Goal: Task Accomplishment & Management: Manage account settings

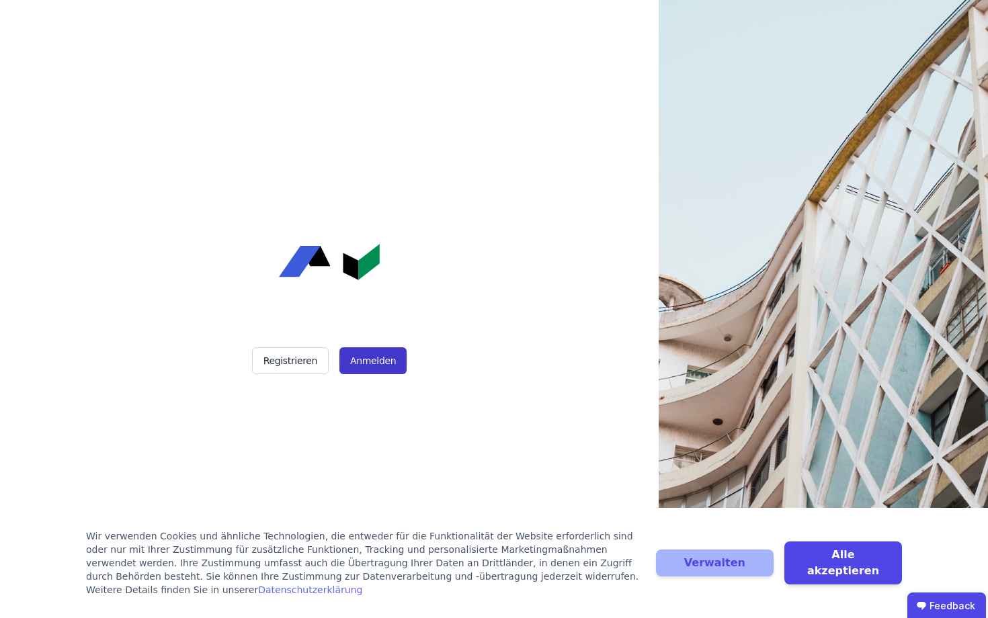
click at [363, 362] on button "Anmelden" at bounding box center [372, 361] width 67 height 27
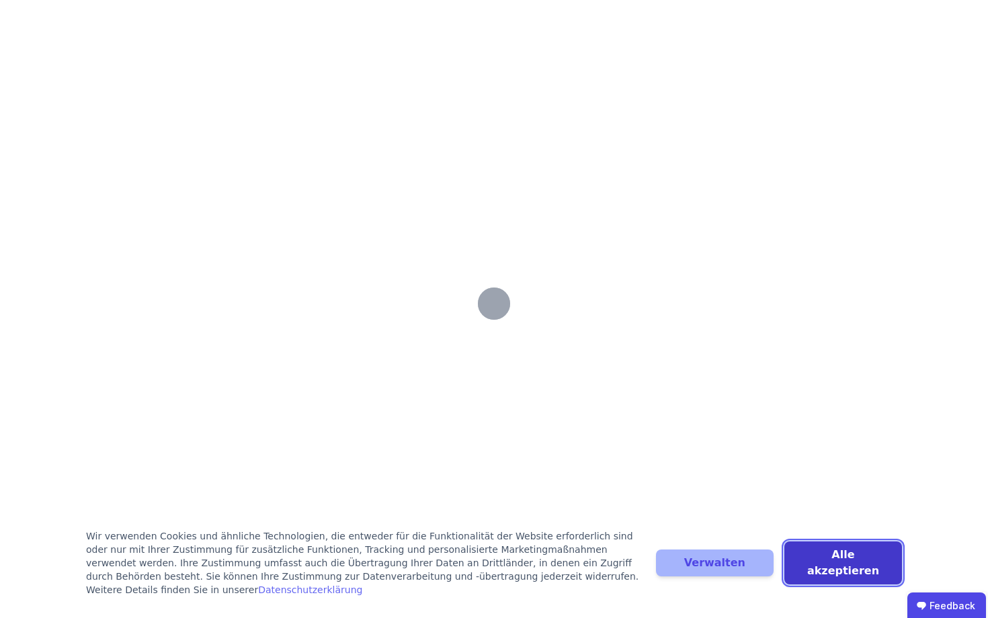
click at [836, 564] on button "Alle akzeptieren" at bounding box center [844, 563] width 118 height 43
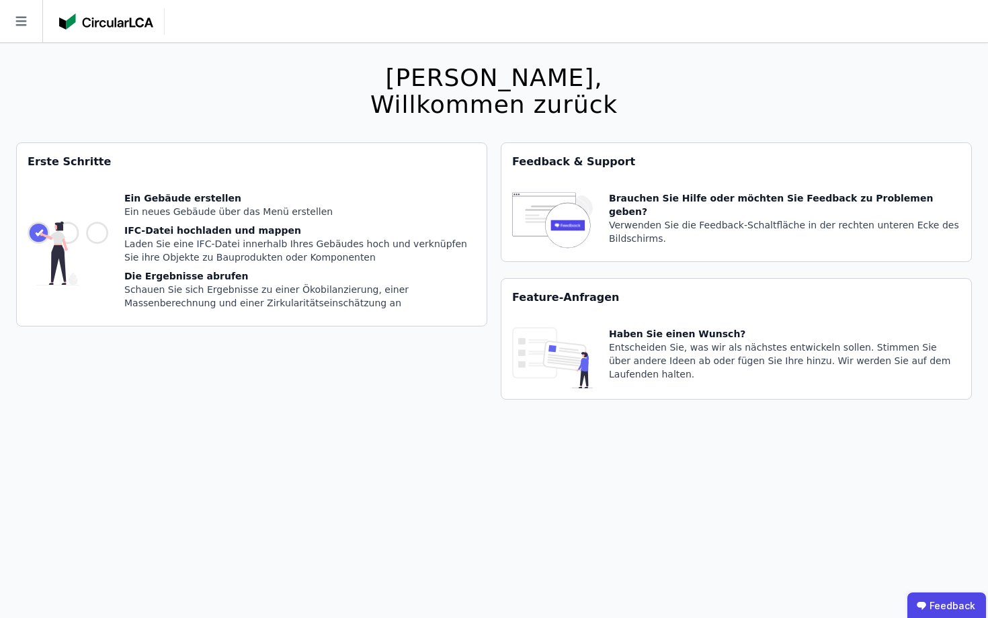
click at [160, 208] on div "Ein neues Gebäude über das Menü erstellen" at bounding box center [300, 211] width 352 height 13
click at [183, 194] on div "Ein Gebäude erstellen" at bounding box center [300, 198] width 352 height 13
click at [135, 228] on div "IFC-Datei hochladen und mappen" at bounding box center [300, 230] width 352 height 13
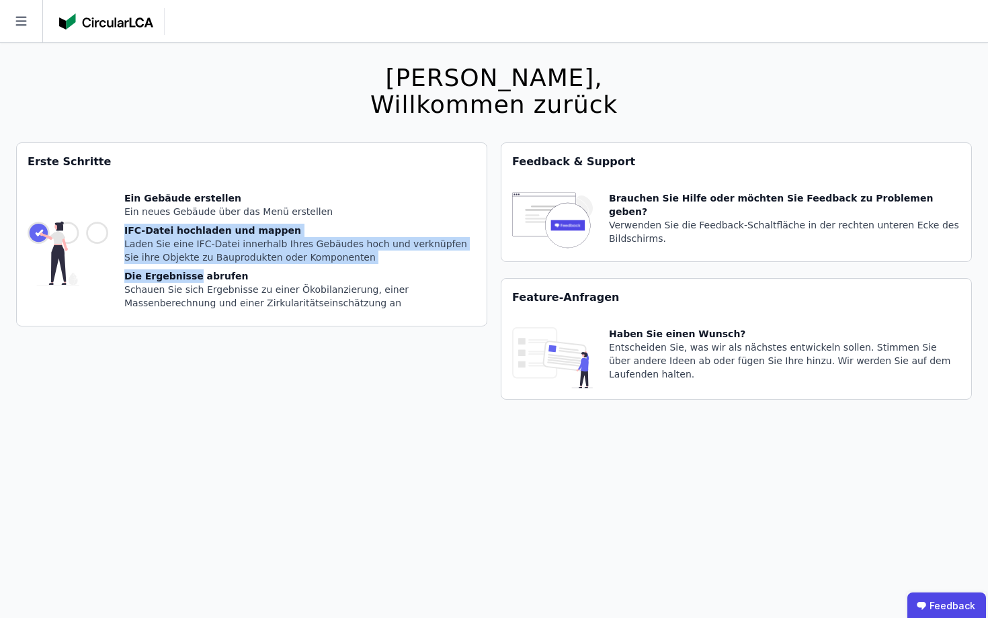
drag, startPoint x: 135, startPoint y: 227, endPoint x: 182, endPoint y: 271, distance: 63.7
click at [182, 271] on div "Ein Gebäude erstellen Ein neues Gebäude über das Menü erstellen IFC-Datei hochl…" at bounding box center [300, 254] width 352 height 124
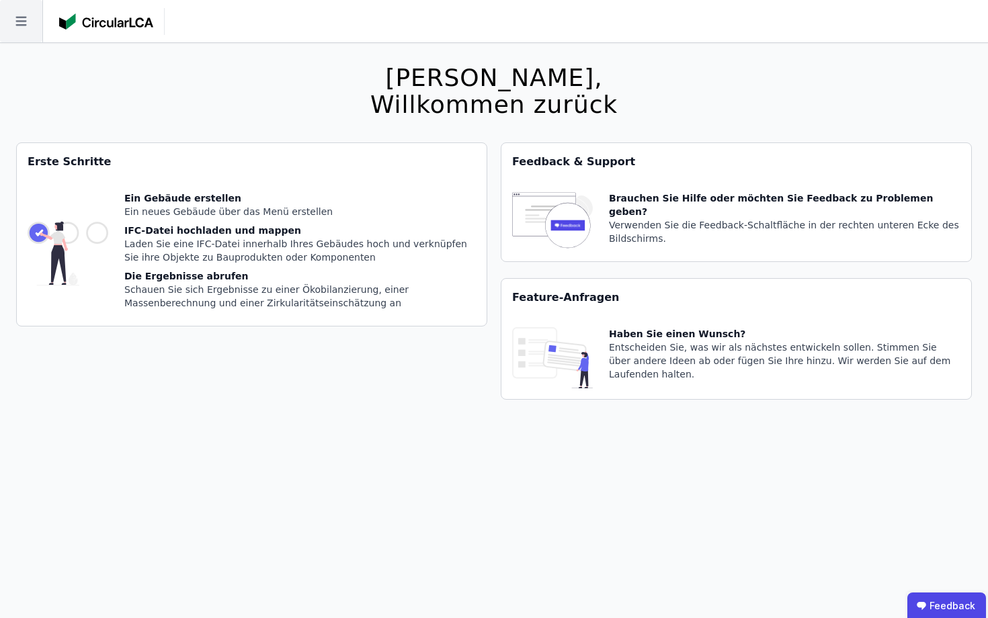
click at [21, 17] on icon at bounding box center [20, 21] width 11 height 9
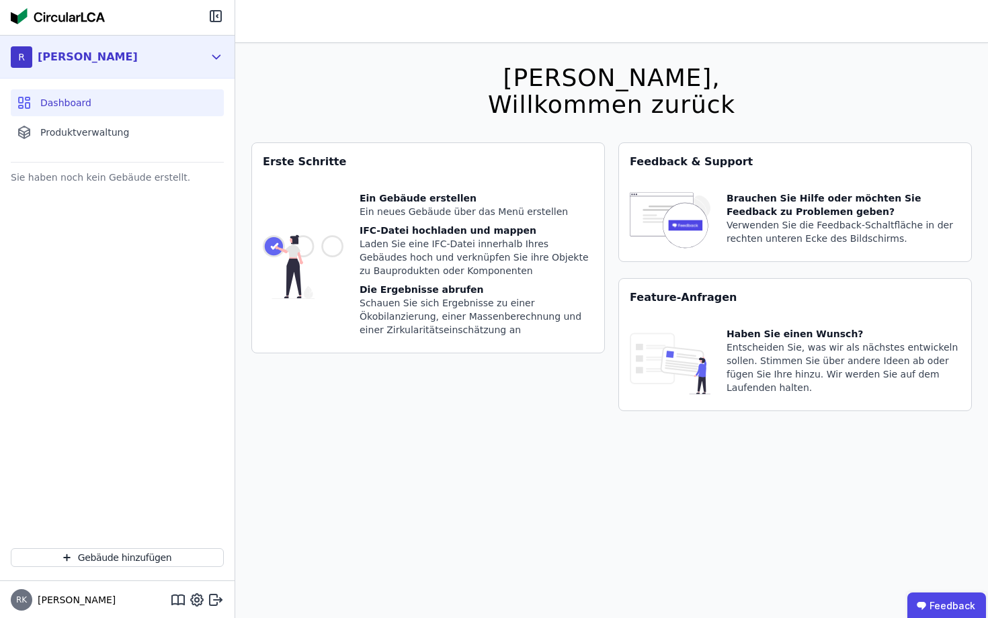
click at [204, 55] on div "R [PERSON_NAME]" at bounding box center [117, 57] width 235 height 43
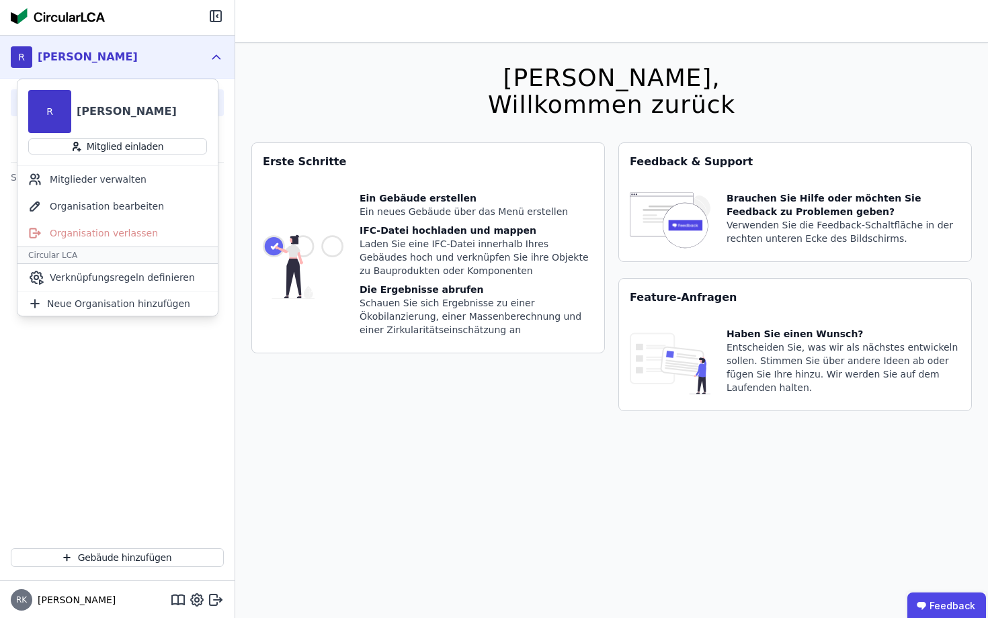
click at [211, 54] on icon at bounding box center [216, 57] width 15 height 16
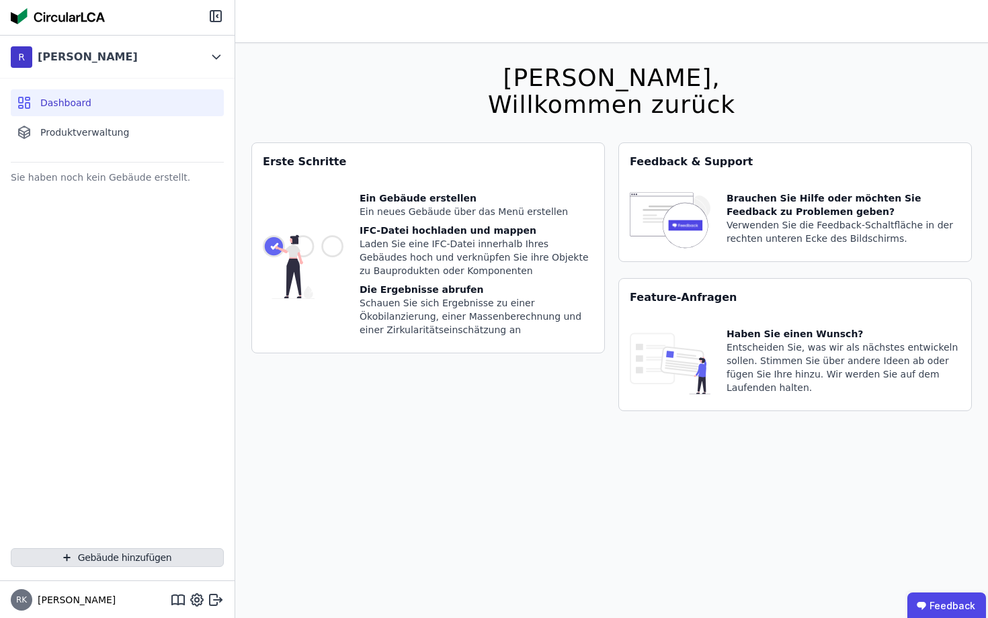
click at [99, 563] on button "Gebäude hinzufügen" at bounding box center [117, 558] width 213 height 19
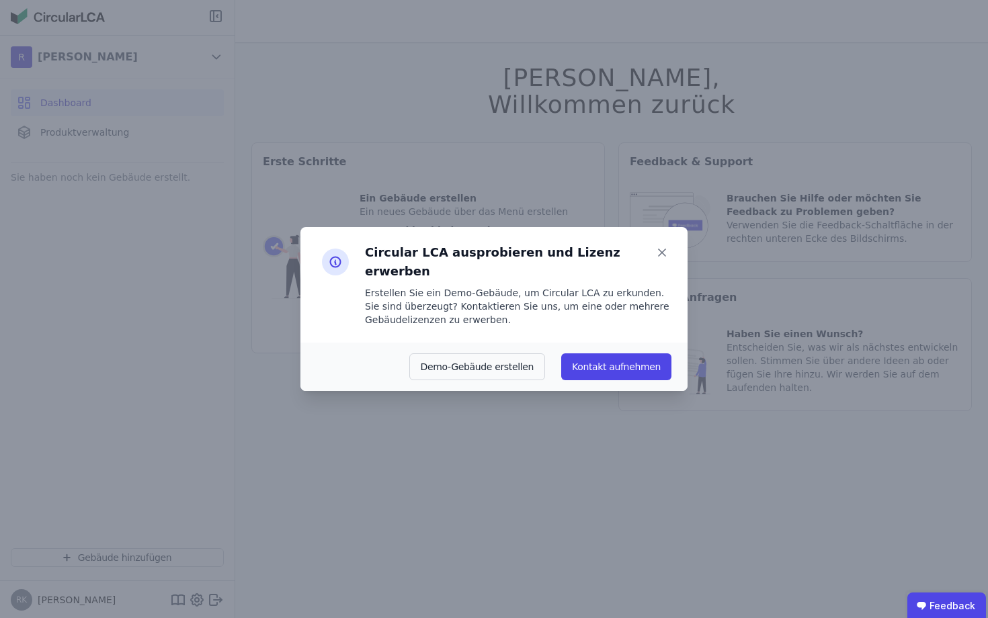
drag, startPoint x: 536, startPoint y: 305, endPoint x: 557, endPoint y: 329, distance: 32.9
click at [557, 329] on div "Circular LCA ausprobieren und Lizenz erwerben Erstellen Sie ein Demo-Gebäude, u…" at bounding box center [493, 285] width 387 height 116
drag, startPoint x: 650, startPoint y: 304, endPoint x: 668, endPoint y: 278, distance: 31.5
click at [668, 286] on div "Erstellen Sie ein Demo-Gebäude, um Circular LCA zu erkunden. Sie sind überzeugt…" at bounding box center [518, 306] width 307 height 40
click at [660, 262] on icon at bounding box center [662, 252] width 19 height 19
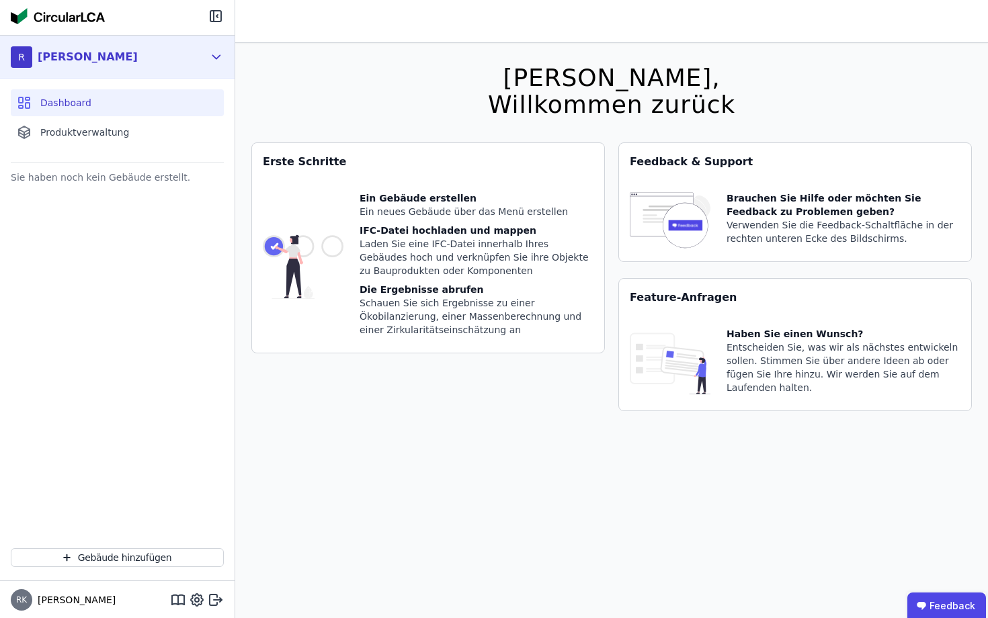
click at [211, 56] on icon at bounding box center [216, 57] width 15 height 16
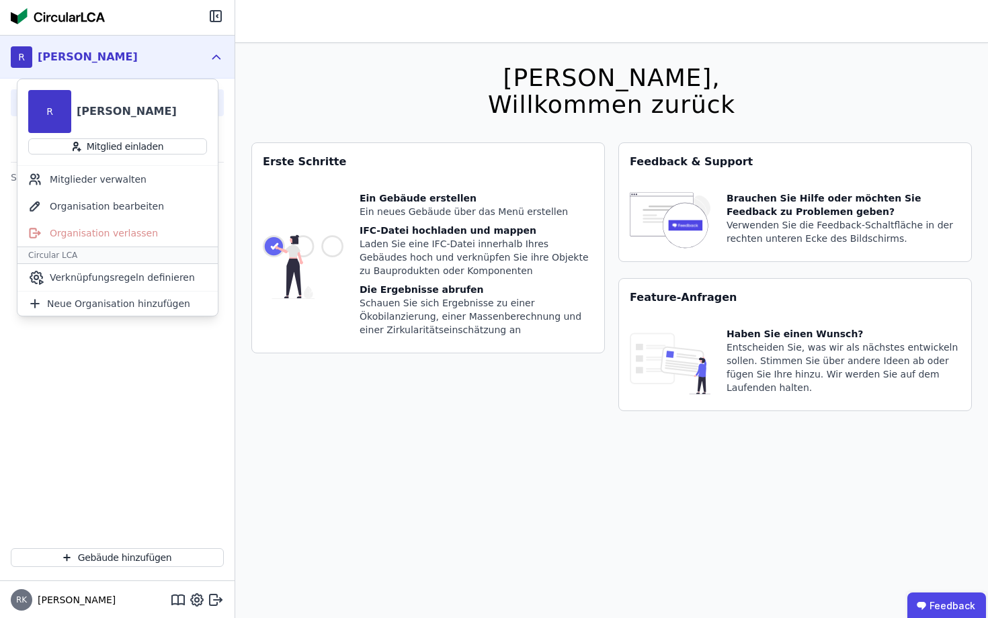
click at [213, 56] on icon at bounding box center [216, 57] width 15 height 16
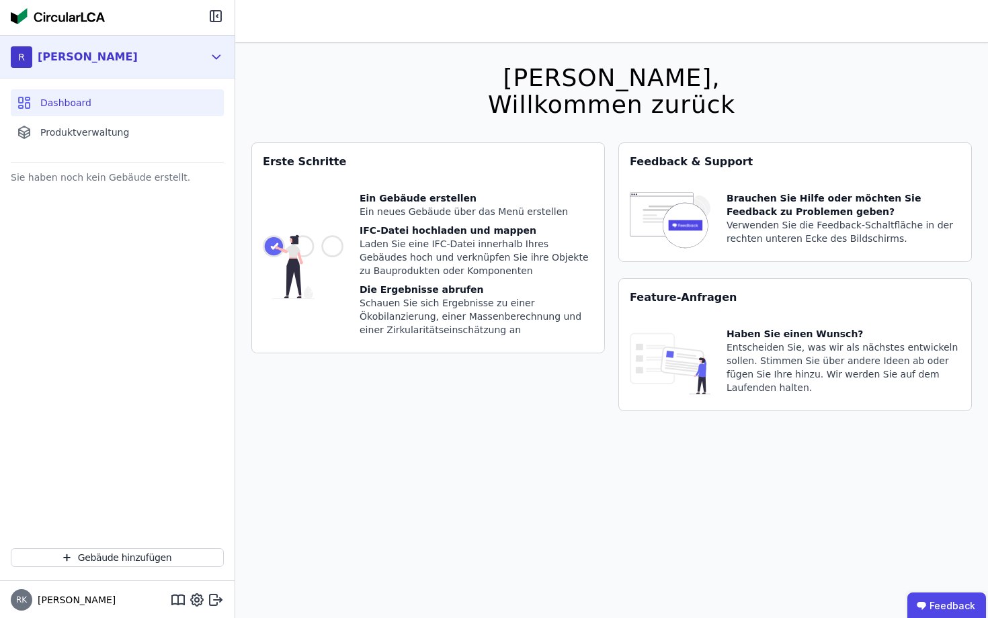
click at [119, 53] on div "R Robin Karutz" at bounding box center [107, 57] width 193 height 27
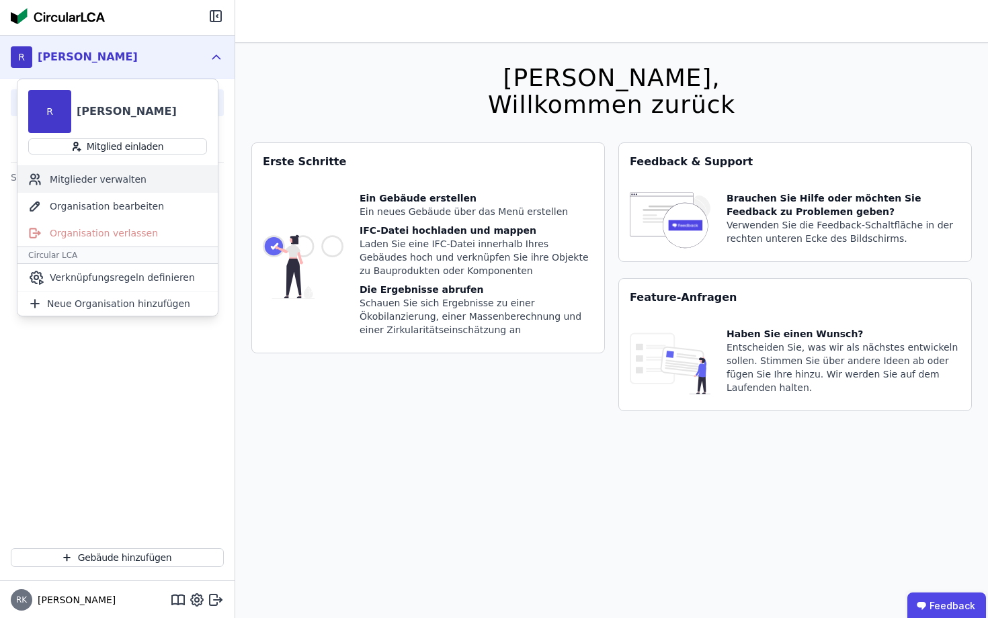
click at [83, 179] on div "Mitglieder verwalten" at bounding box center [117, 179] width 200 height 27
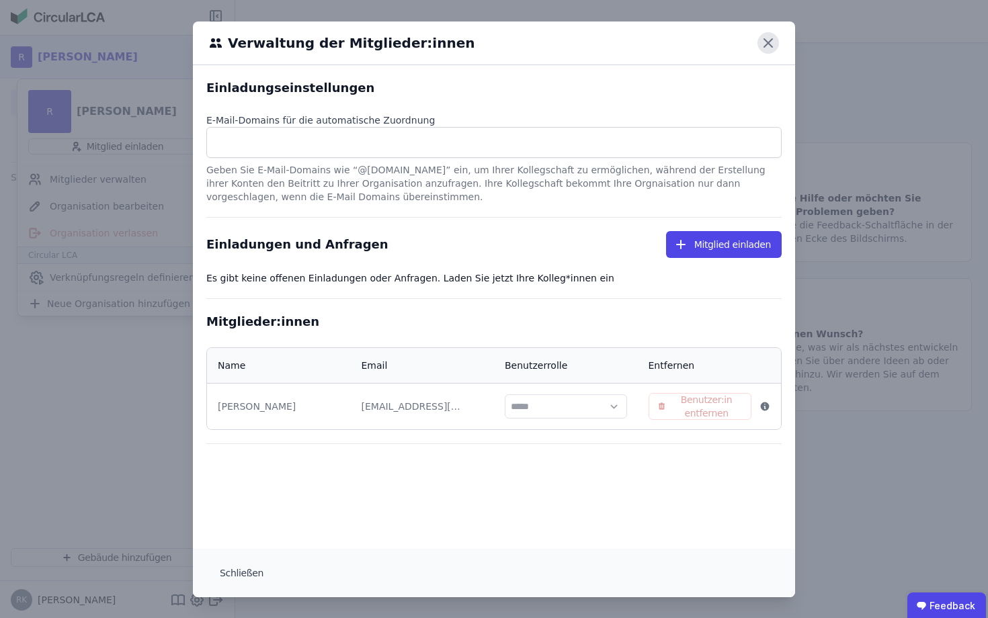
click at [768, 40] on icon at bounding box center [769, 43] width 22 height 22
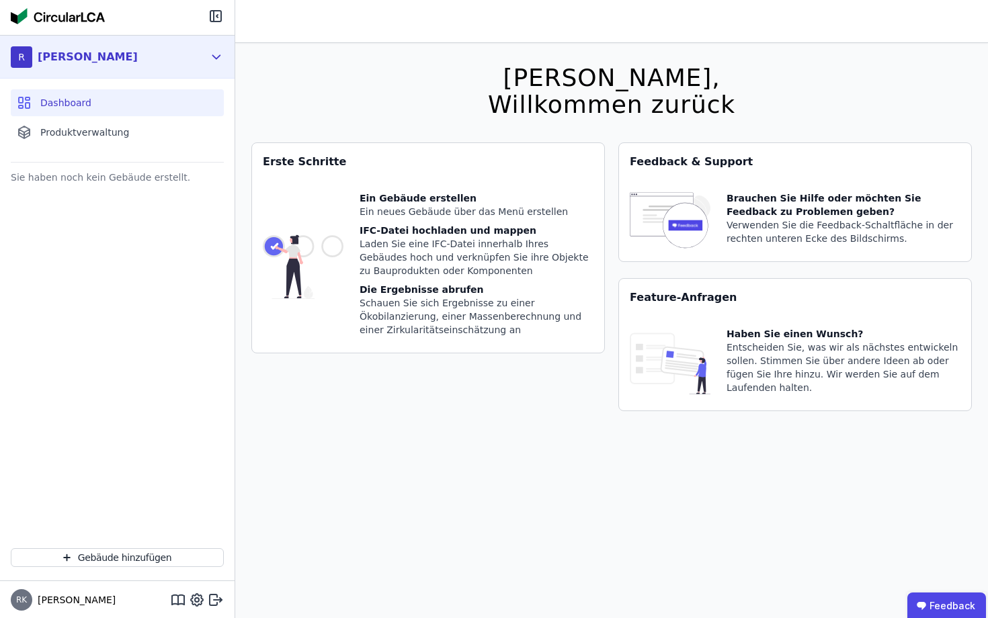
click at [209, 52] on icon at bounding box center [216, 57] width 15 height 16
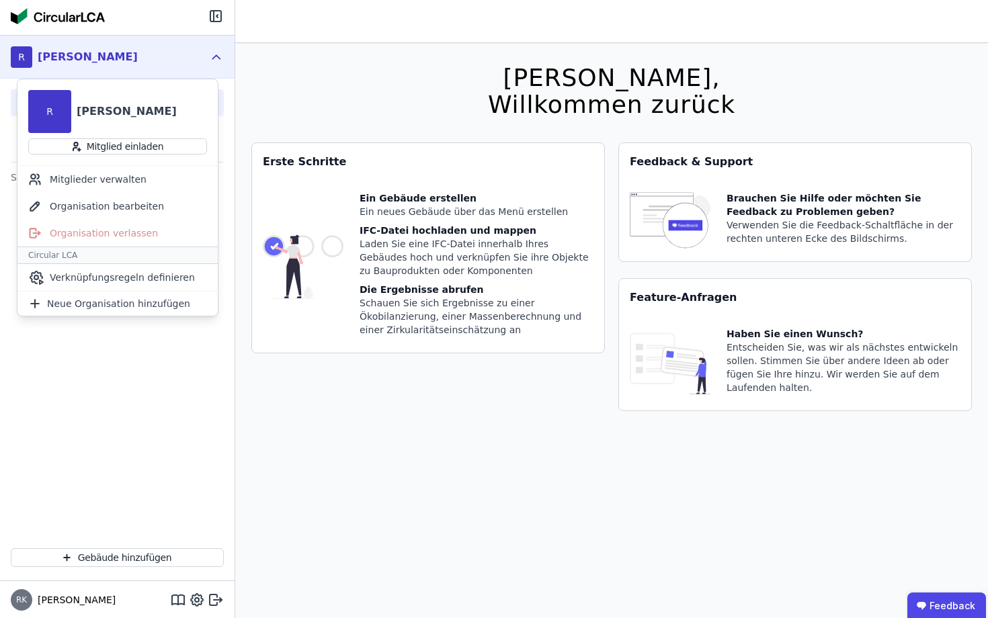
click at [209, 52] on icon at bounding box center [216, 57] width 15 height 16
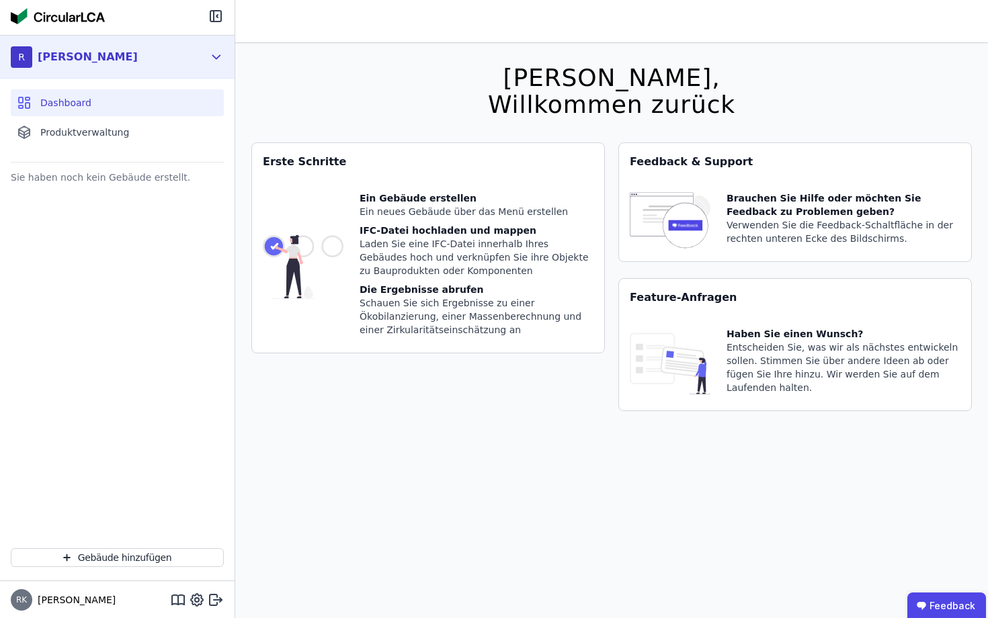
click at [209, 52] on icon at bounding box center [216, 57] width 15 height 16
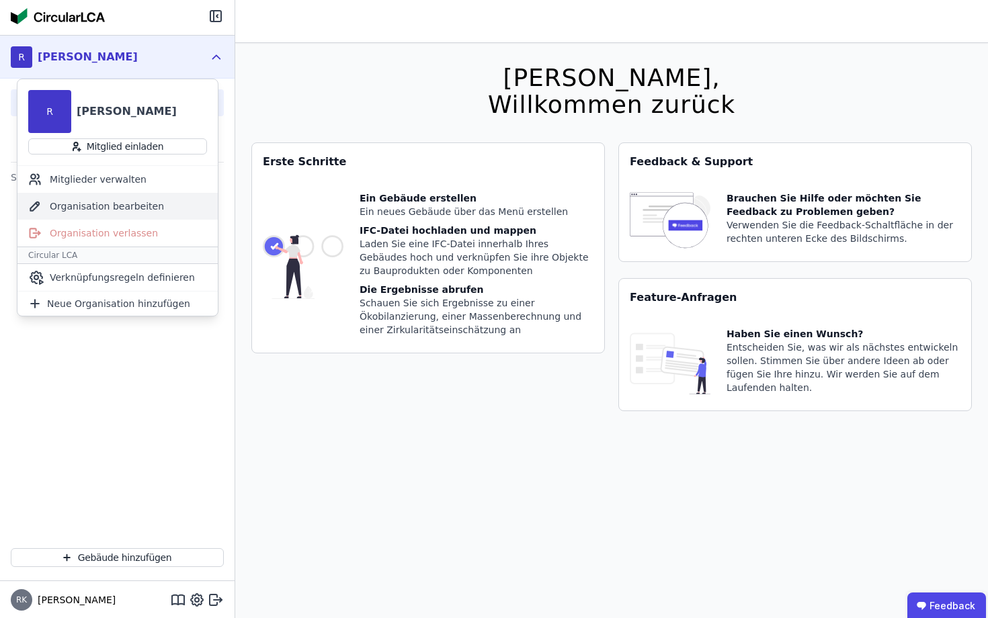
click at [174, 202] on div "Organisation bearbeiten" at bounding box center [117, 206] width 200 height 27
select select "**********"
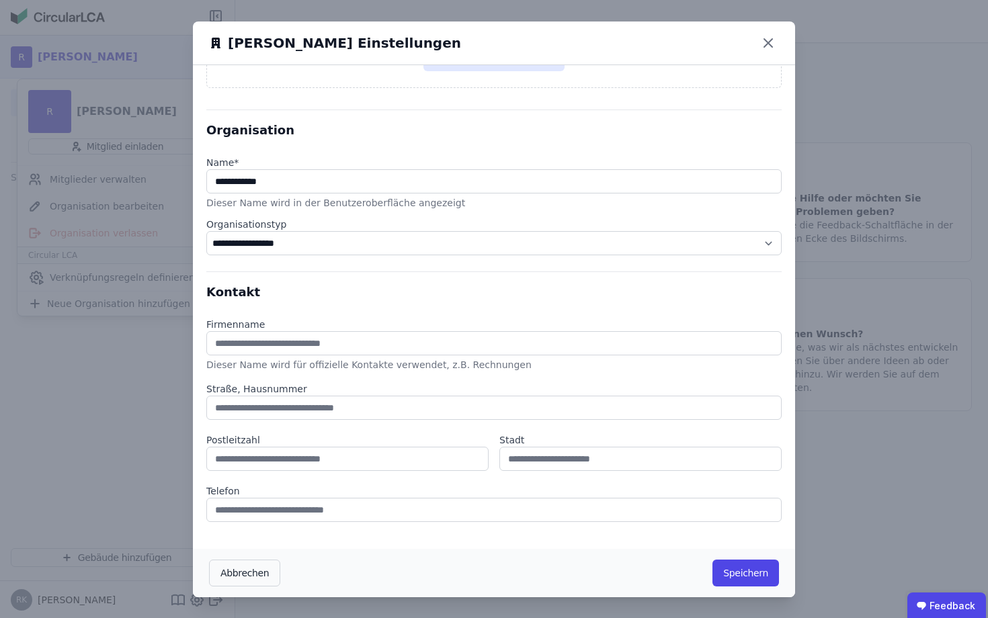
scroll to position [1, 0]
click at [775, 45] on icon at bounding box center [769, 43] width 22 height 22
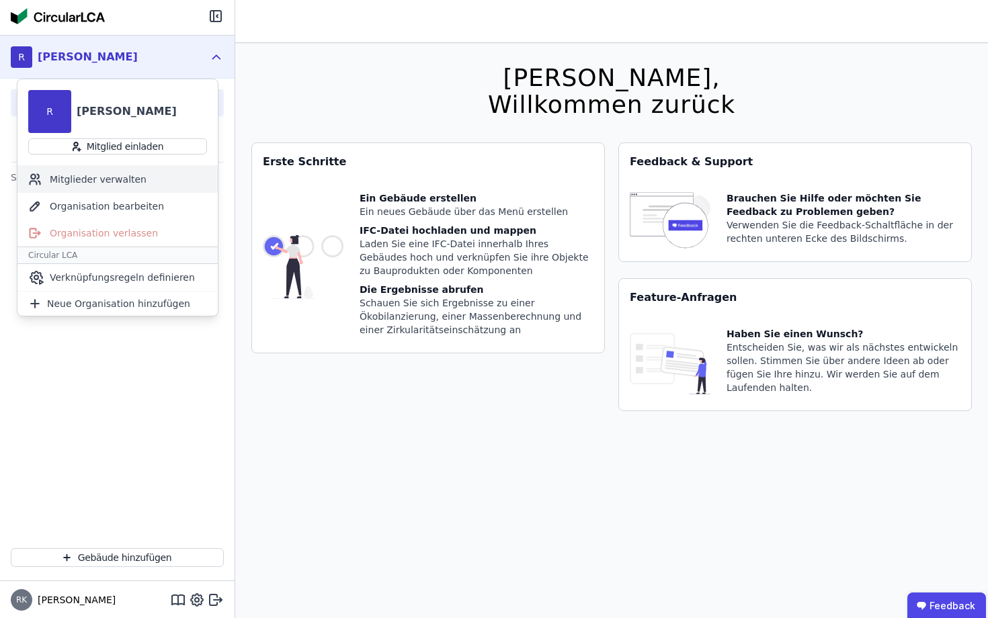
click at [113, 185] on div "Mitglieder verwalten" at bounding box center [117, 179] width 200 height 27
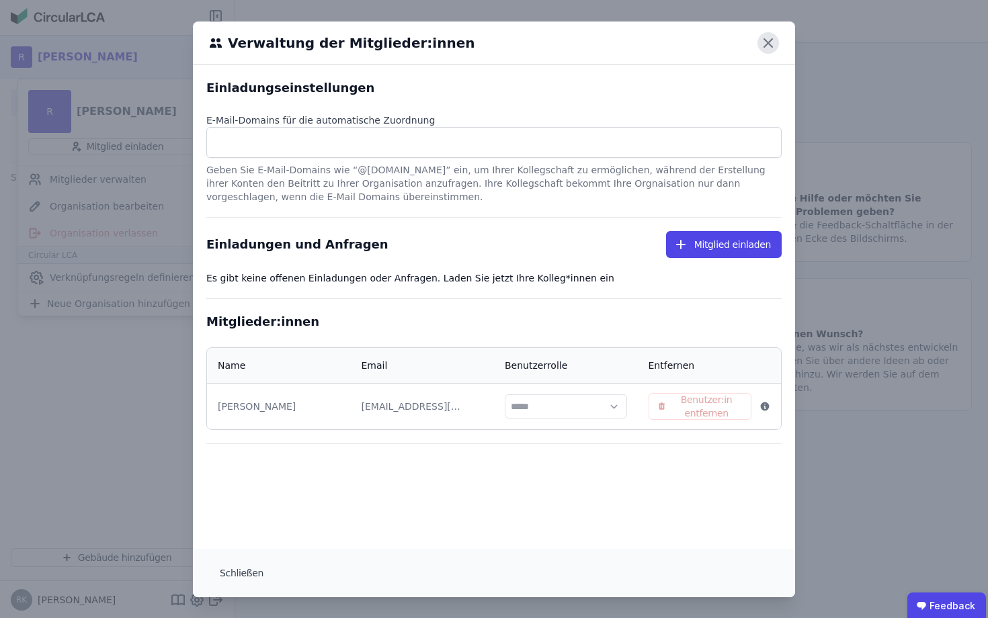
click at [768, 48] on icon at bounding box center [769, 43] width 22 height 22
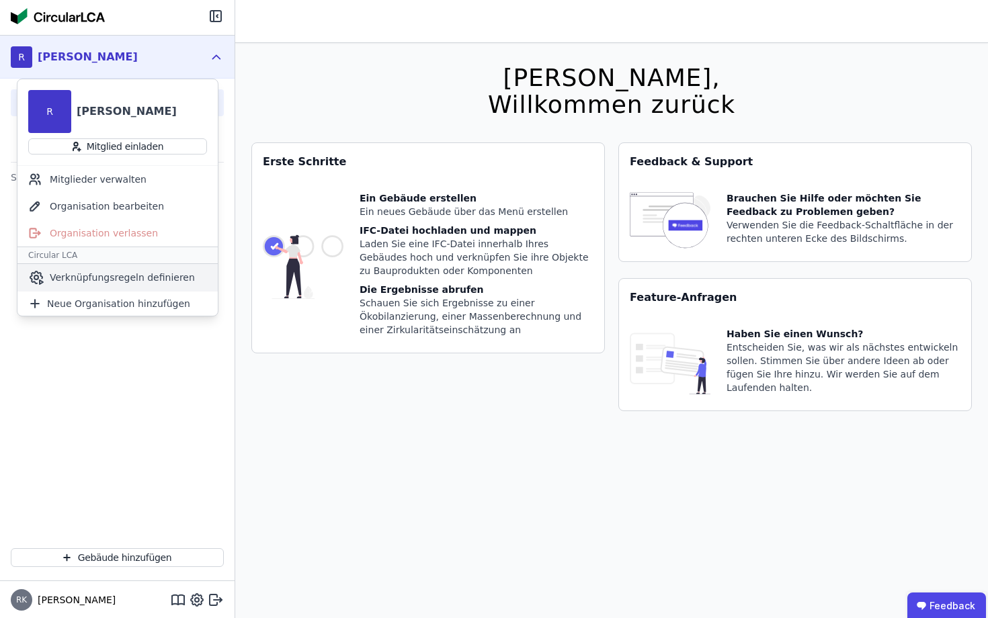
click at [163, 282] on span "Verknüpfungsregeln definieren" at bounding box center [122, 277] width 145 height 13
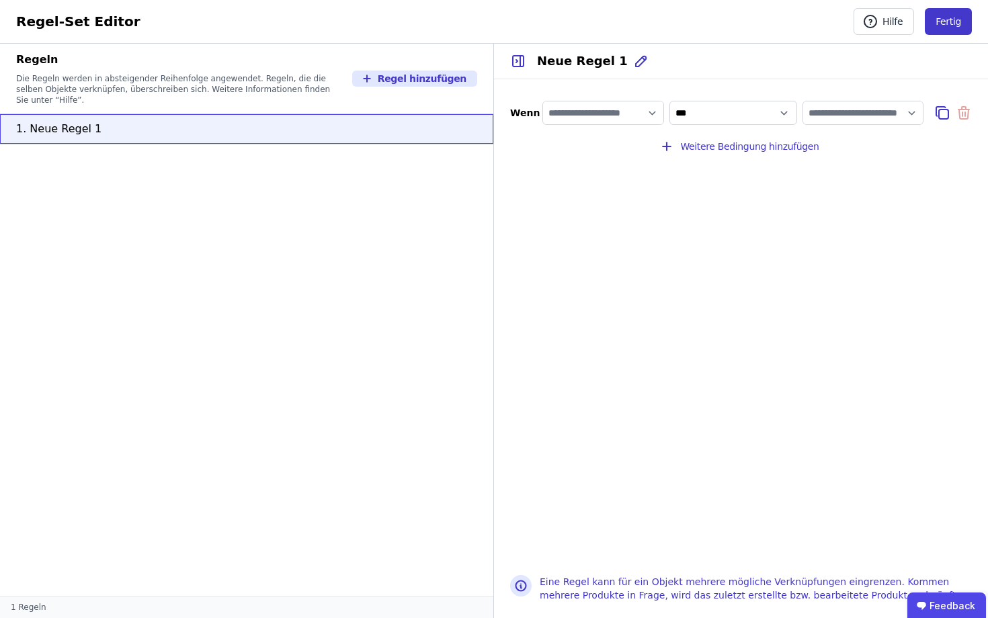
click at [954, 28] on button "Fertig" at bounding box center [948, 21] width 47 height 27
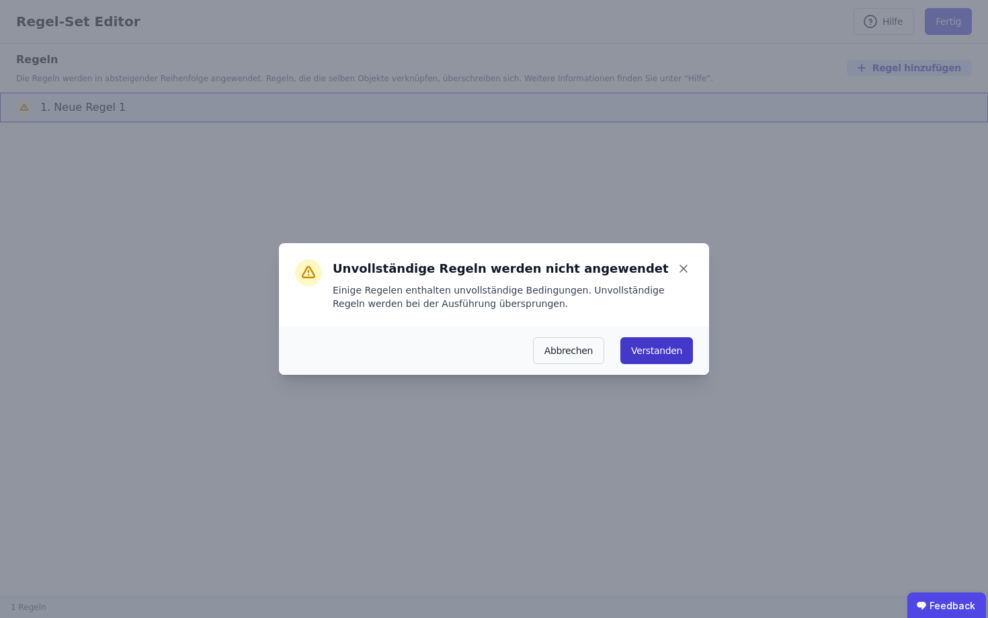
click at [657, 354] on button "Verstanden" at bounding box center [656, 350] width 73 height 27
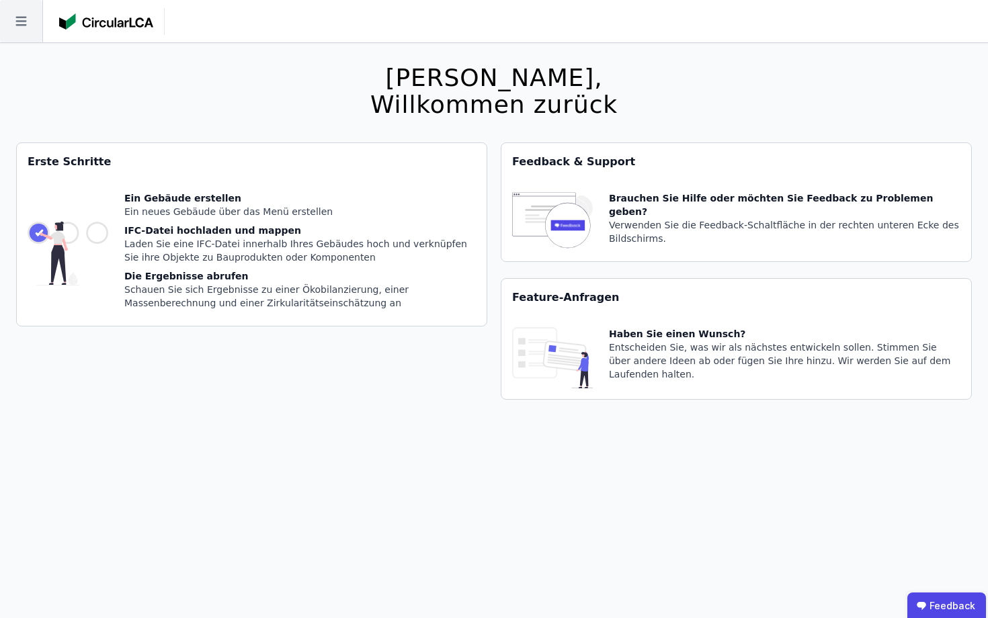
click at [22, 23] on icon at bounding box center [21, 21] width 42 height 42
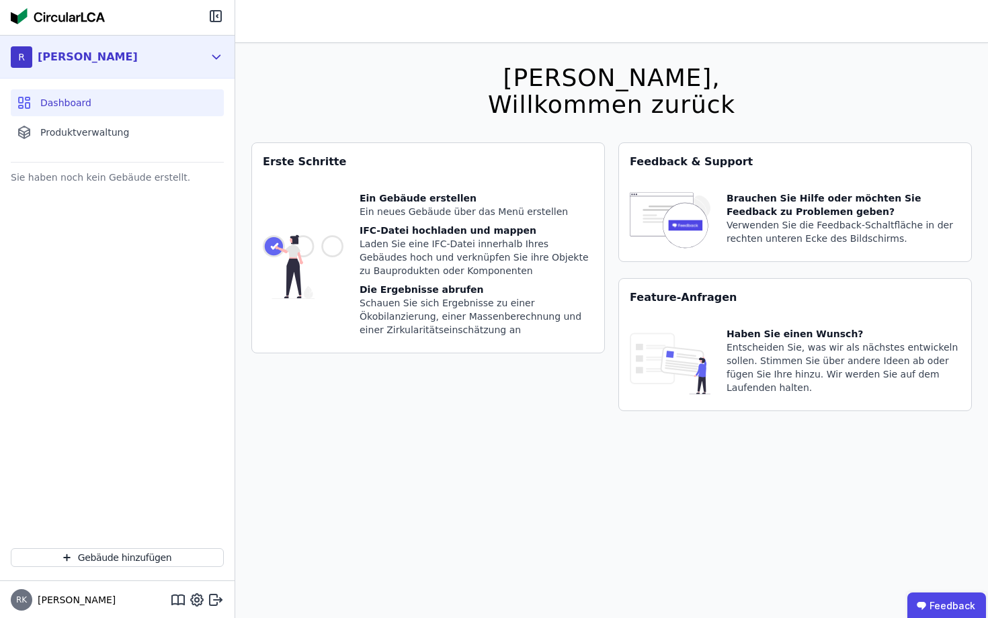
click at [163, 59] on div "R [PERSON_NAME]" at bounding box center [107, 57] width 193 height 27
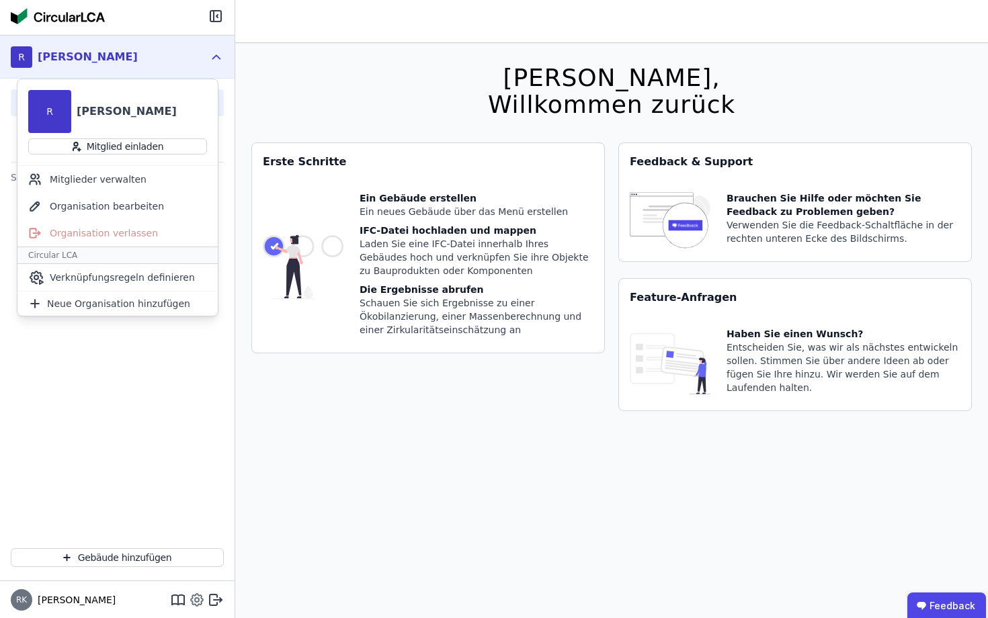
click at [201, 596] on icon at bounding box center [197, 600] width 12 height 12
select select "*"
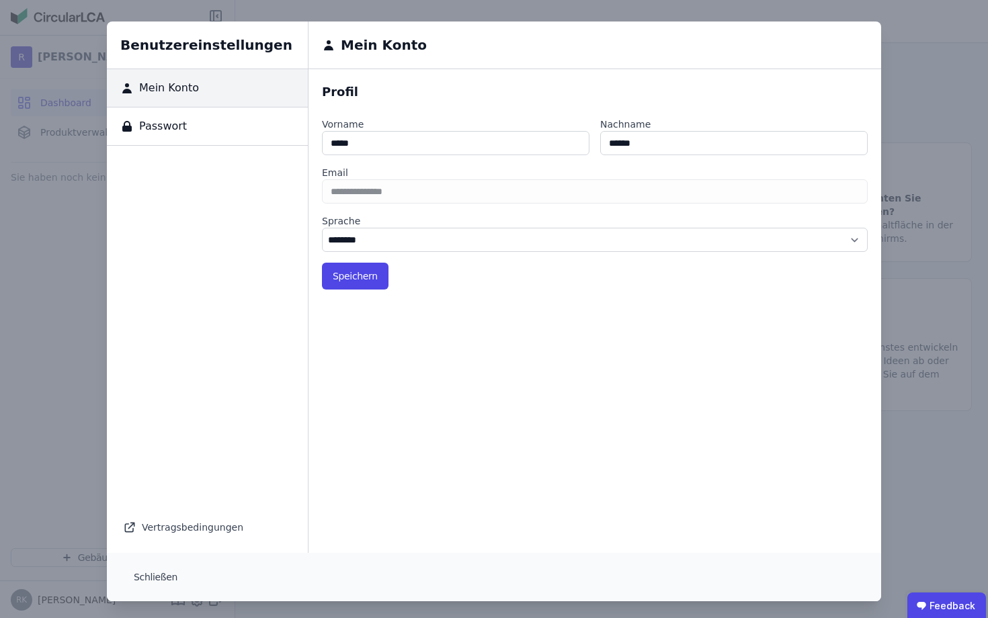
click at [46, 294] on div "Benutzereinstellungen Mein Konto Passwort Vertragsbedingungen Mein Konto Profil…" at bounding box center [494, 311] width 988 height 623
click at [65, 200] on div "Benutzereinstellungen Mein Konto Passwort Vertragsbedingungen Mein Konto Profil…" at bounding box center [494, 311] width 988 height 623
click at [918, 460] on div "Benutzereinstellungen Mein Konto Passwort Vertragsbedingungen Mein Konto Profil…" at bounding box center [494, 311] width 988 height 623
click at [146, 581] on button "Schließen" at bounding box center [155, 577] width 65 height 27
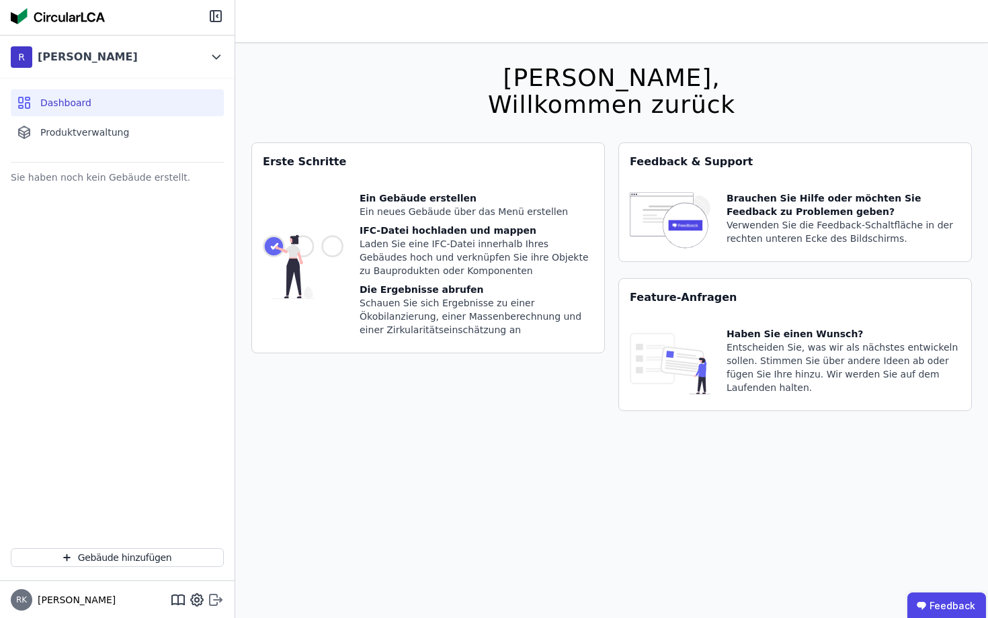
click at [216, 600] on icon at bounding box center [218, 599] width 8 height 2
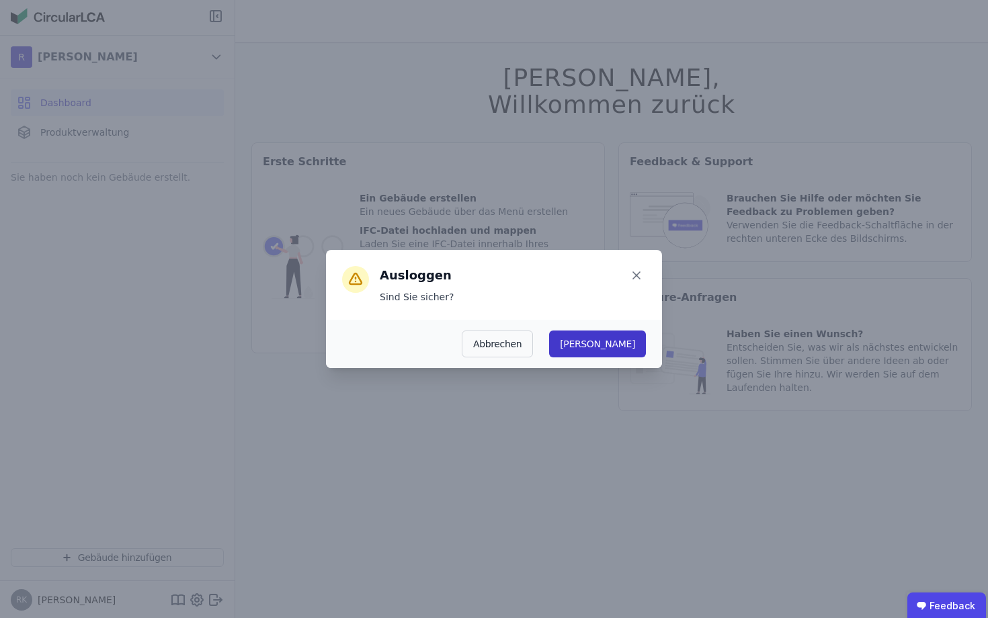
click at [627, 342] on button "Ja" at bounding box center [597, 344] width 97 height 27
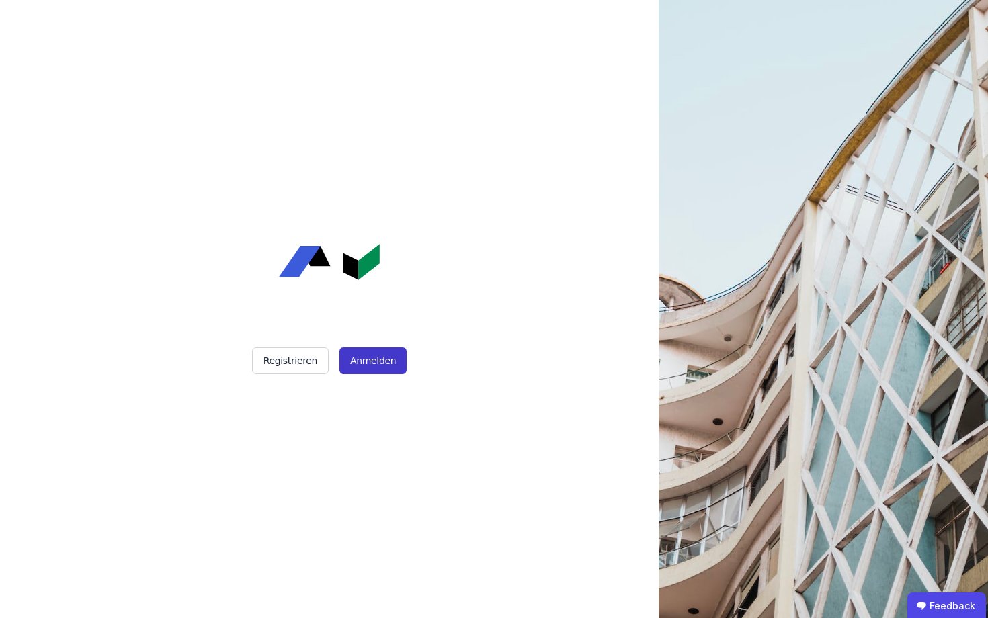
click at [374, 364] on button "Anmelden" at bounding box center [372, 361] width 67 height 27
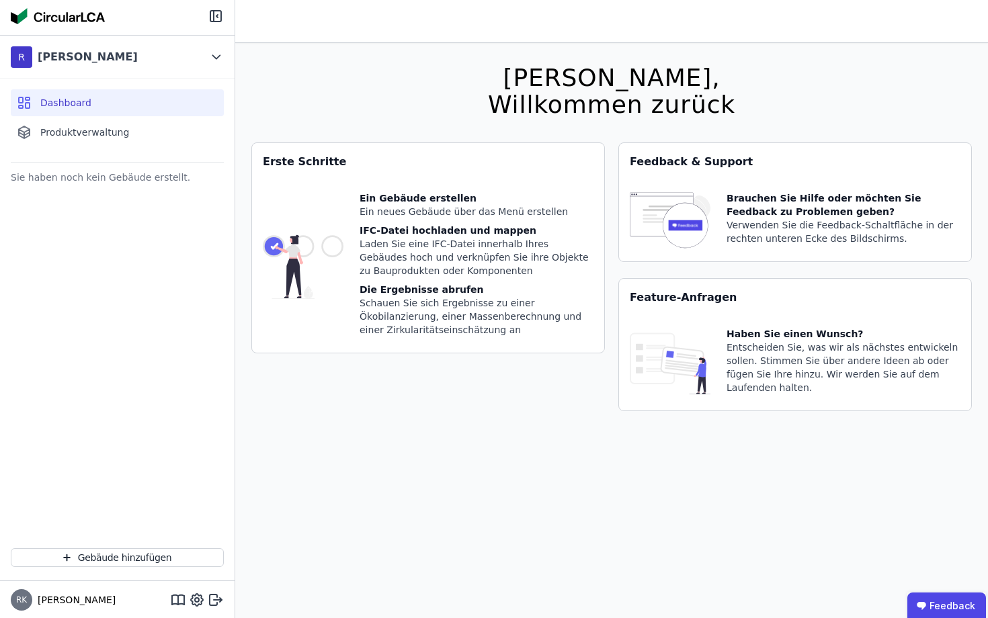
scroll to position [43, 0]
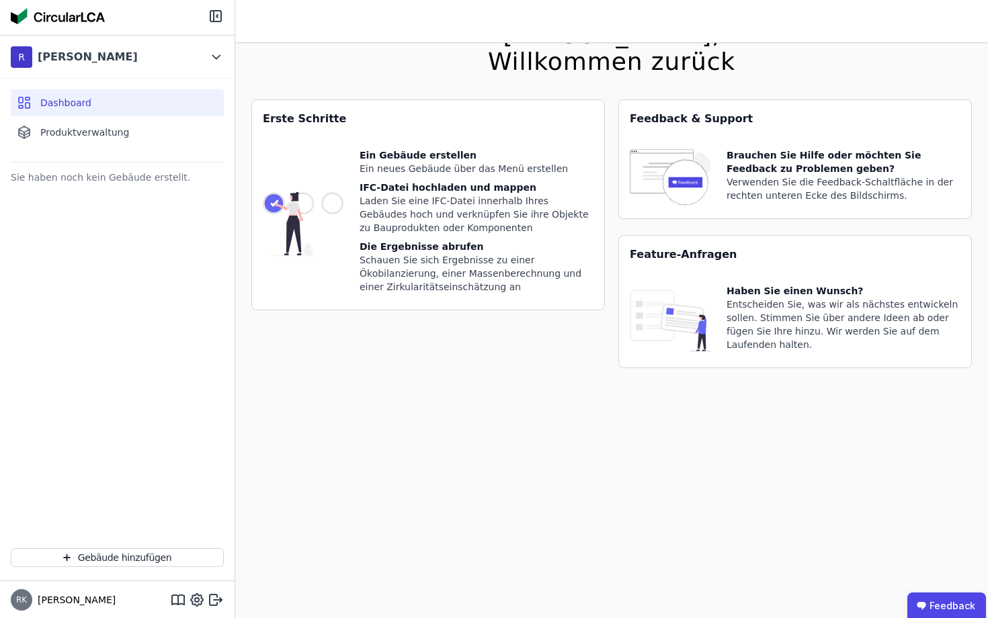
click at [64, 606] on div "RK [PERSON_NAME]" at bounding box center [117, 601] width 235 height 38
click at [44, 597] on span "[PERSON_NAME]" at bounding box center [73, 600] width 83 height 13
